Goal: Task Accomplishment & Management: Use online tool/utility

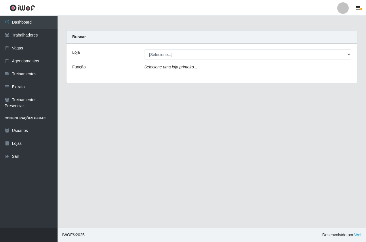
select select "337"
click at [144, 50] on select "[Selecione...] Pizza Nostra" at bounding box center [247, 55] width 207 height 10
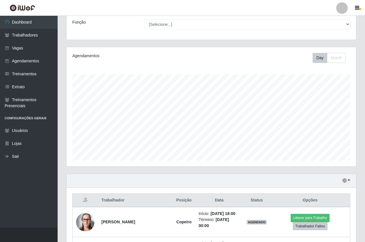
scroll to position [114, 0]
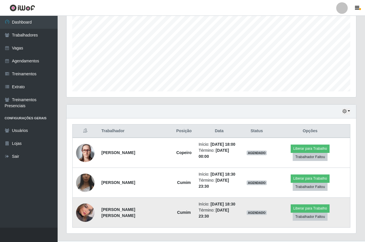
click at [83, 205] on img at bounding box center [85, 213] width 18 height 26
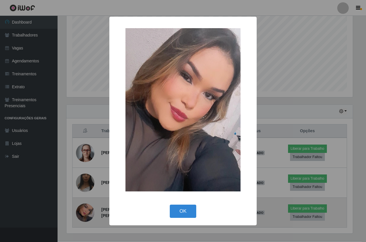
click at [83, 205] on div "× OK Cancel" at bounding box center [183, 121] width 366 height 242
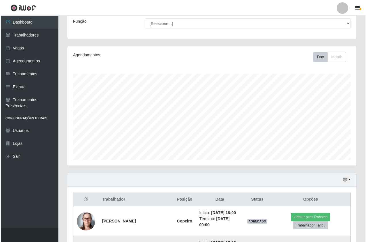
scroll to position [114, 0]
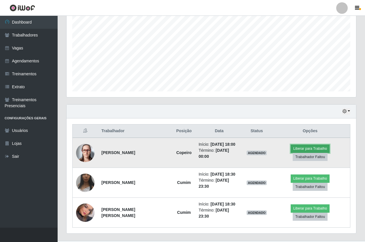
click at [295, 153] on button "Liberar para Trabalho" at bounding box center [310, 149] width 39 height 8
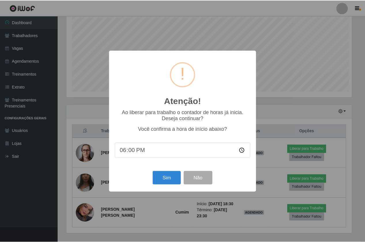
scroll to position [119, 287]
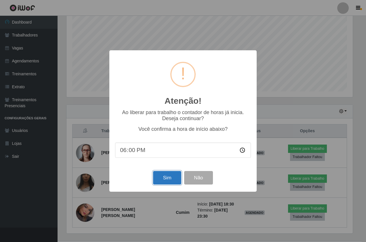
click at [164, 178] on button "Sim" at bounding box center [167, 178] width 28 height 14
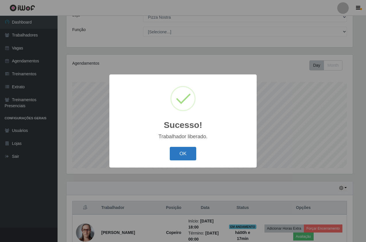
click at [184, 151] on button "OK" at bounding box center [183, 154] width 27 height 14
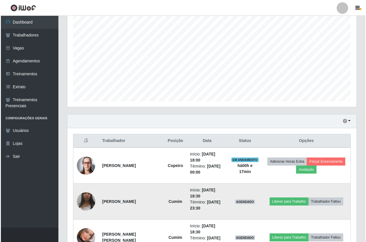
scroll to position [127, 0]
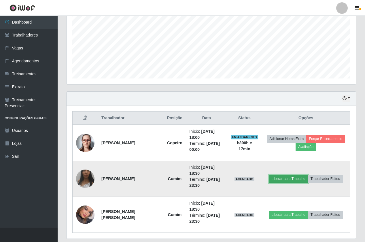
click at [288, 175] on button "Liberar para Trabalho" at bounding box center [288, 179] width 39 height 8
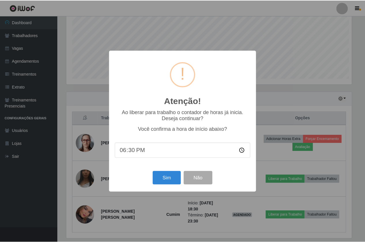
scroll to position [119, 287]
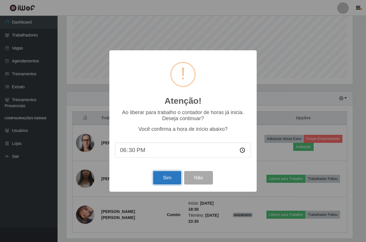
click at [170, 180] on button "Sim" at bounding box center [167, 178] width 28 height 14
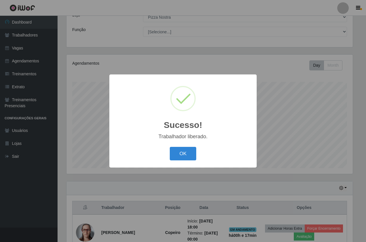
click at [185, 147] on div "OK Cancel" at bounding box center [183, 154] width 136 height 16
click at [188, 153] on button "OK" at bounding box center [183, 154] width 27 height 14
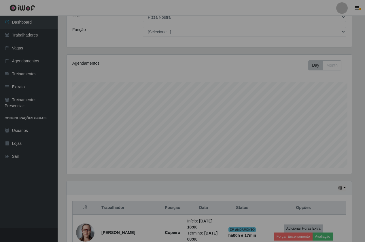
scroll to position [119, 289]
